Goal: Transaction & Acquisition: Download file/media

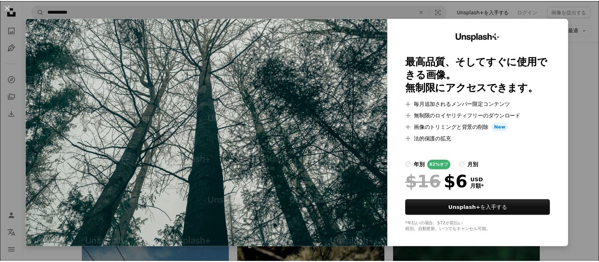
scroll to position [3, 0]
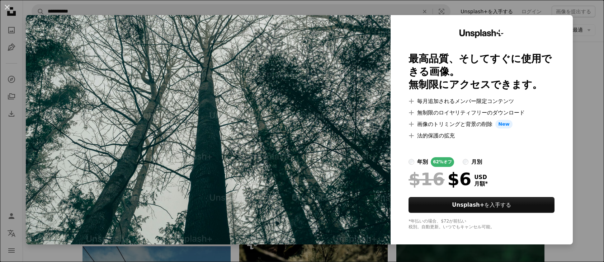
click at [463, 164] on label "月別" at bounding box center [472, 162] width 19 height 10
click at [581, 59] on div "An X shape Unsplash+ 最高品質、そしてすぐに使用できる画像。 無制限にアクセスできます。 A plus sign 毎月追加されるメンバー限…" at bounding box center [302, 131] width 604 height 262
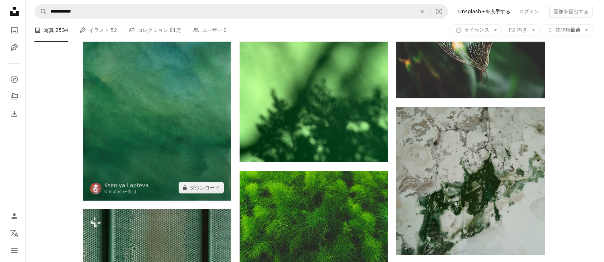
scroll to position [13704, 0]
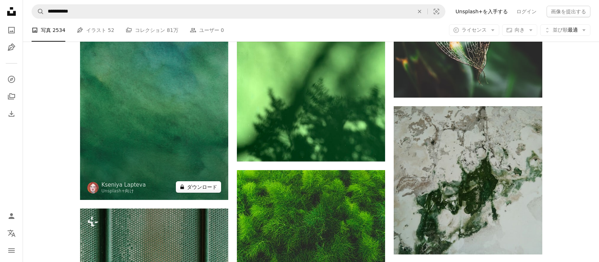
click at [202, 186] on button "A lock ダウンロード" at bounding box center [198, 186] width 45 height 11
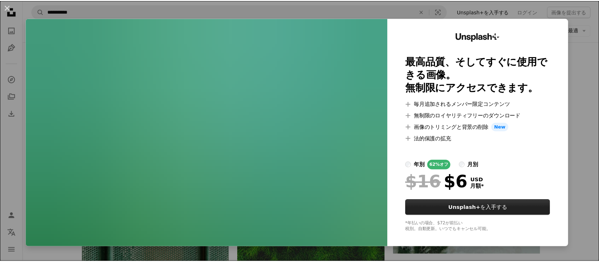
scroll to position [3, 0]
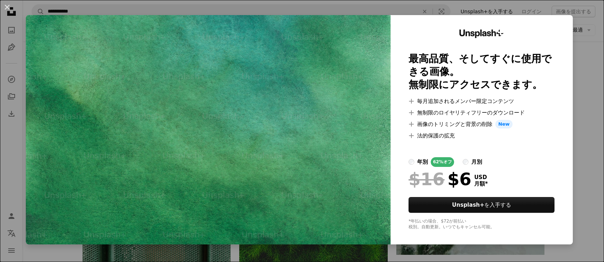
click at [583, 118] on div "An X shape Unsplash+ 最高品質、そしてすぐに使用できる画像。 無制限にアクセスできます。 A plus sign 毎月追加されるメンバー限…" at bounding box center [302, 131] width 604 height 262
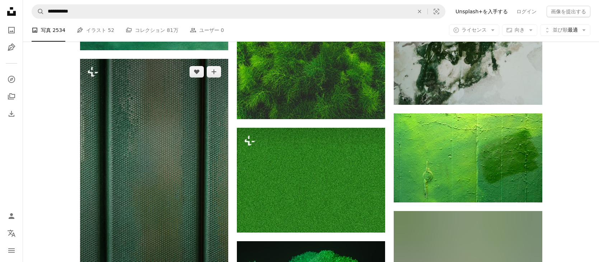
scroll to position [13854, 0]
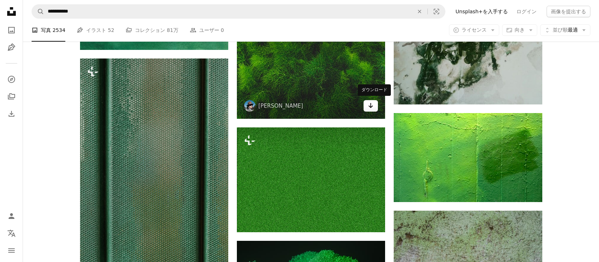
click at [373, 108] on icon "Arrow pointing down" at bounding box center [371, 105] width 6 height 9
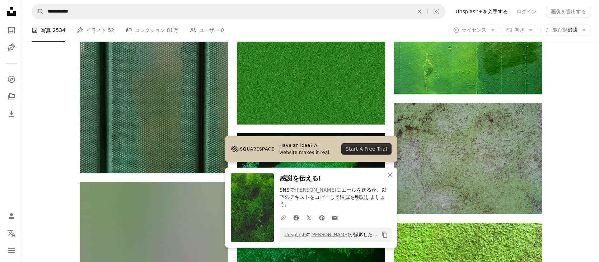
scroll to position [13962, 0]
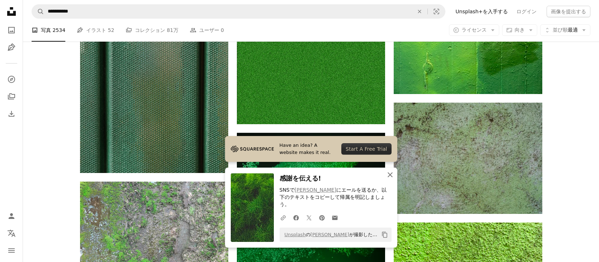
click at [392, 179] on icon "An X shape" at bounding box center [390, 174] width 9 height 9
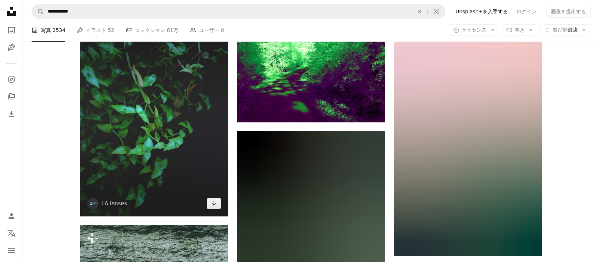
scroll to position [14815, 0]
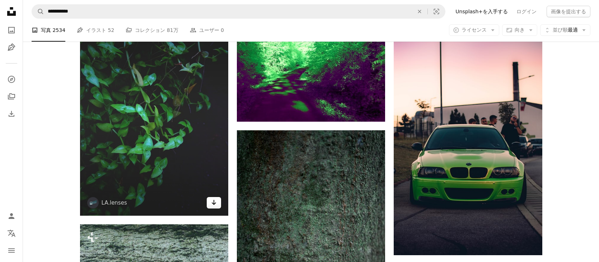
click at [216, 205] on icon "Arrow pointing down" at bounding box center [214, 202] width 6 height 9
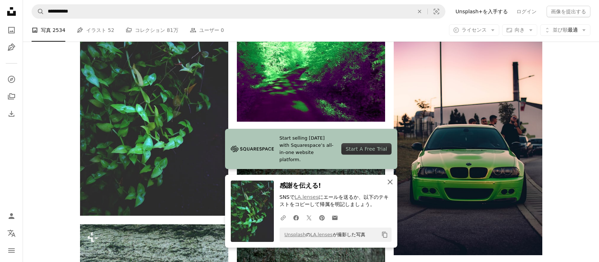
click at [390, 183] on icon "An X shape" at bounding box center [390, 182] width 9 height 9
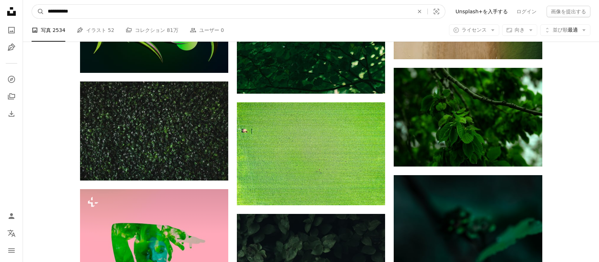
scroll to position [15588, 0]
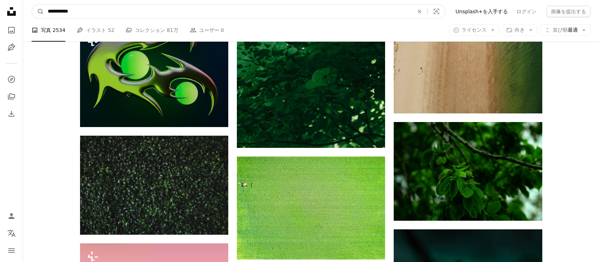
drag, startPoint x: 83, startPoint y: 11, endPoint x: -18, endPoint y: 1, distance: 101.7
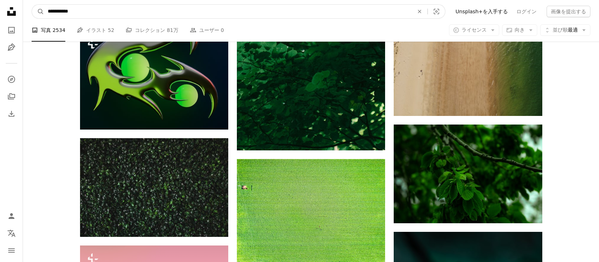
paste input "****"
type input "**********"
click button "A magnifying glass" at bounding box center [38, 12] width 12 height 14
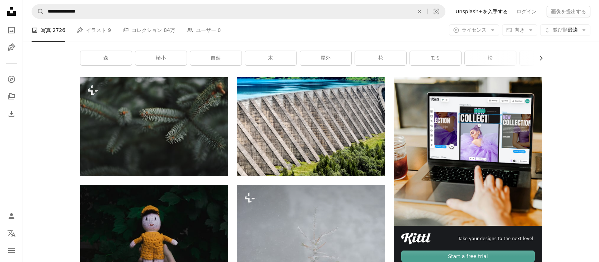
scroll to position [102, 0]
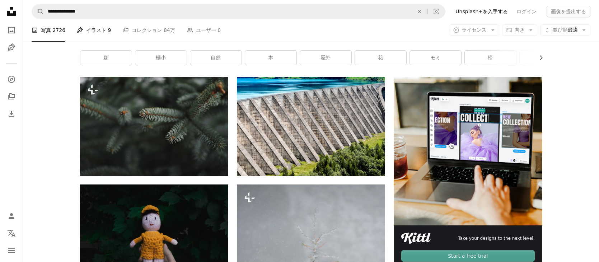
click at [95, 31] on link "Pen Tool イラスト 9" at bounding box center [94, 30] width 34 height 23
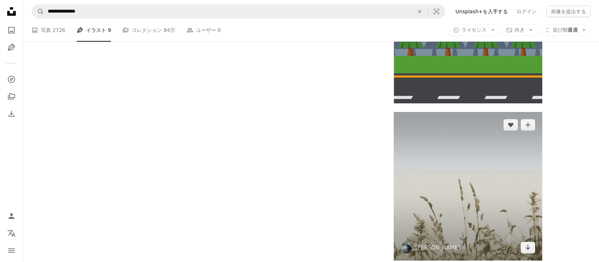
scroll to position [1276, 0]
click at [529, 247] on icon "Arrow pointing down" at bounding box center [528, 247] width 6 height 9
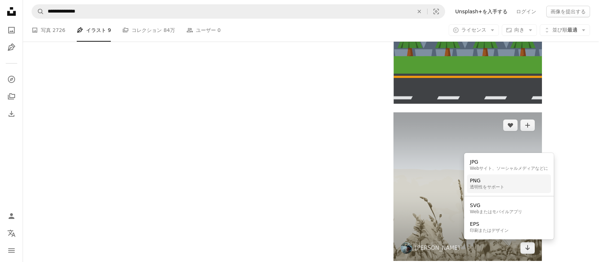
click at [491, 187] on div "透明性をサポート" at bounding box center [487, 187] width 34 height 6
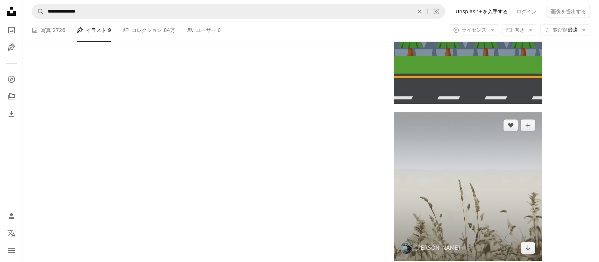
scroll to position [918, 0]
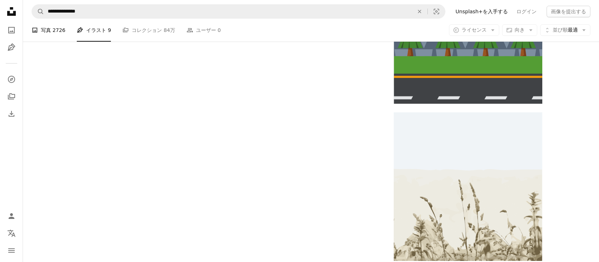
click at [53, 30] on span "2726" at bounding box center [58, 30] width 13 height 8
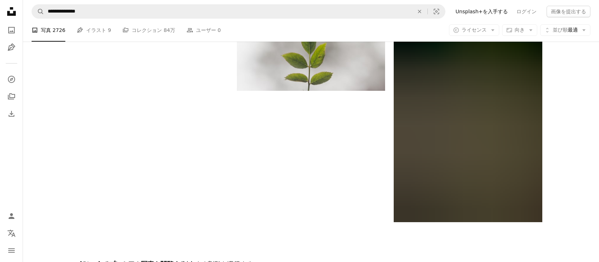
scroll to position [453, 0]
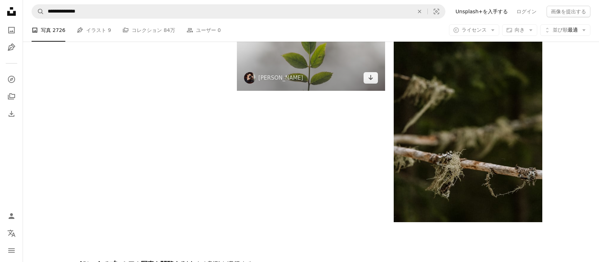
scroll to position [1208, 0]
click at [370, 82] on icon "Arrow pointing down" at bounding box center [371, 77] width 6 height 9
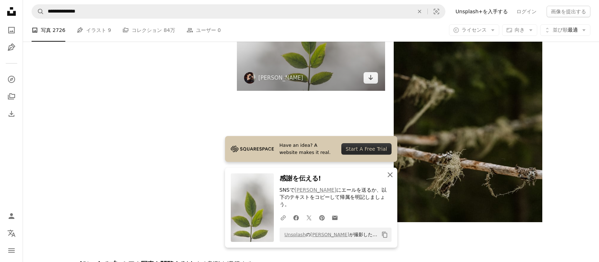
scroll to position [1379, 0]
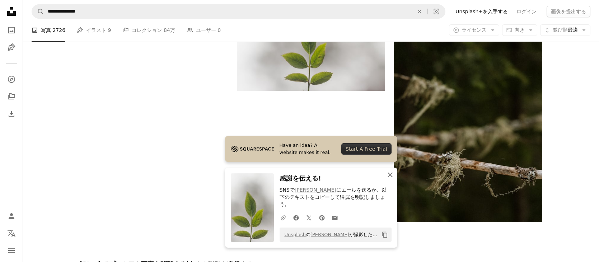
click at [388, 179] on icon "An X shape" at bounding box center [390, 174] width 9 height 9
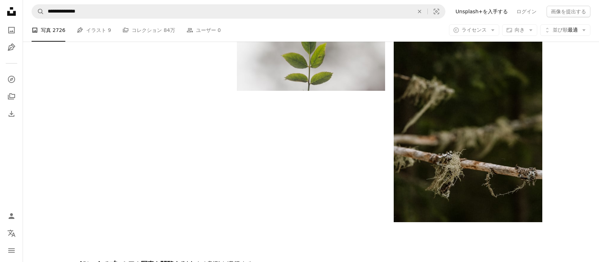
scroll to position [1577, 0]
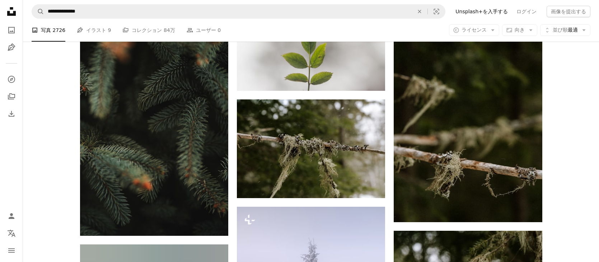
scroll to position [3689, 0]
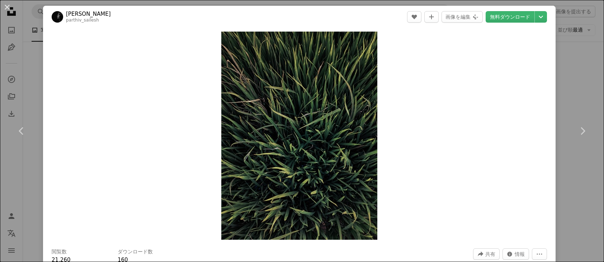
click at [568, 68] on div "An X shape Chevron left Chevron right [PERSON_NAME] parthiv_sailesh A heart A p…" at bounding box center [302, 131] width 604 height 262
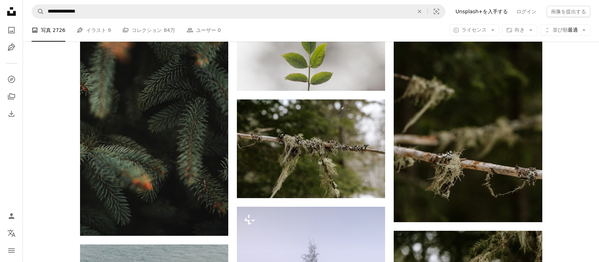
scroll to position [5586, 0]
